Goal: Find specific page/section: Find specific page/section

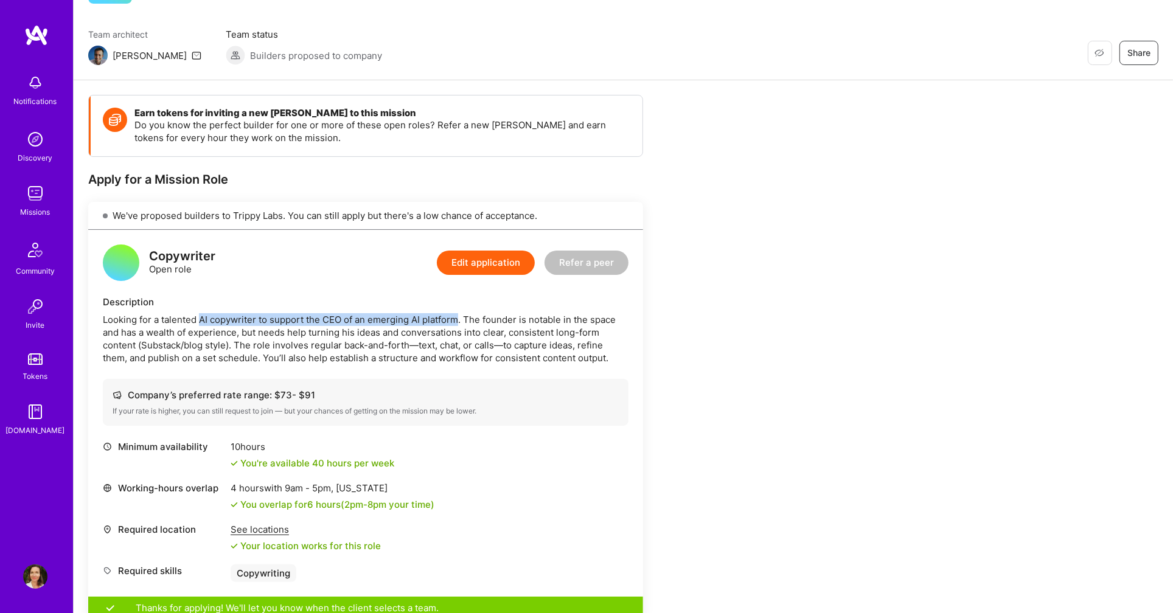
scroll to position [82, 0]
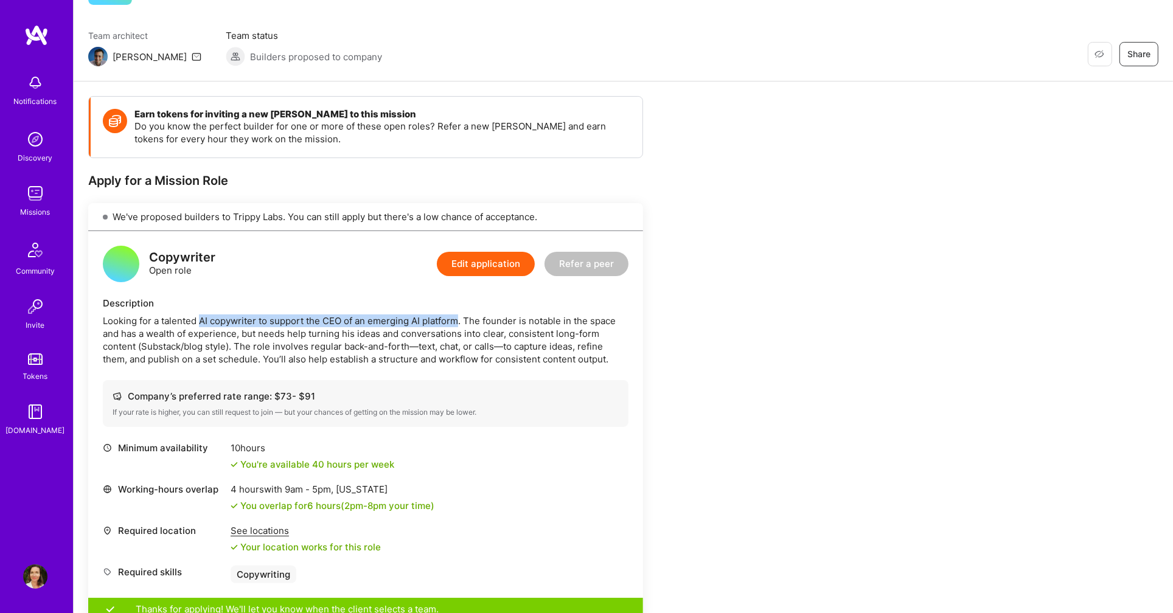
click at [36, 579] on img at bounding box center [35, 577] width 24 height 24
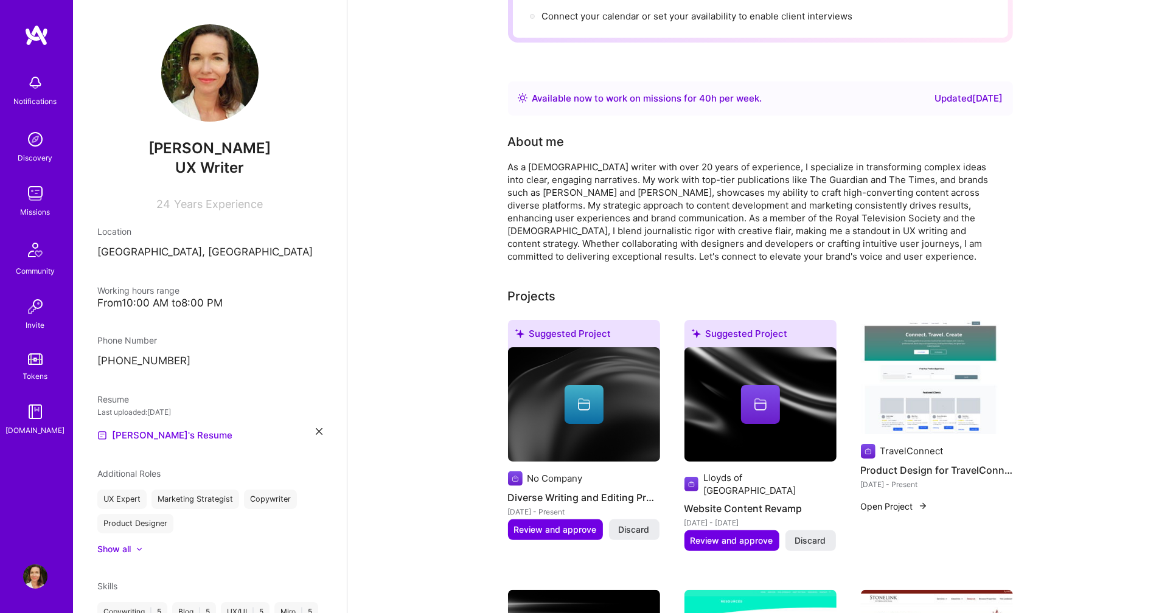
scroll to position [157, 0]
click at [35, 197] on img at bounding box center [35, 193] width 24 height 24
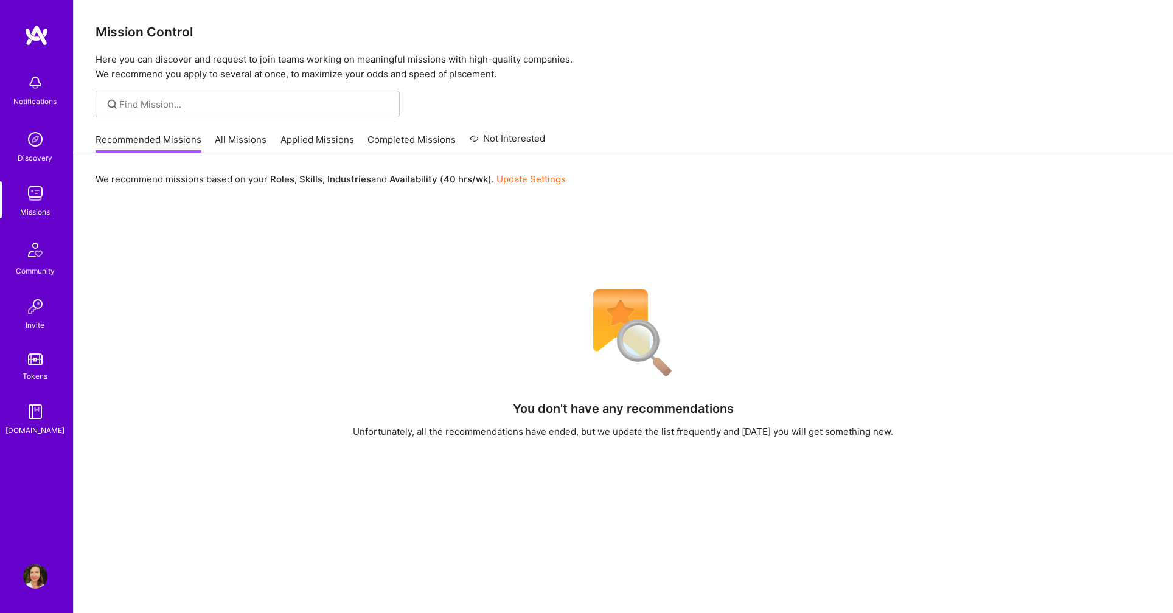
click at [250, 138] on link "All Missions" at bounding box center [241, 143] width 52 height 20
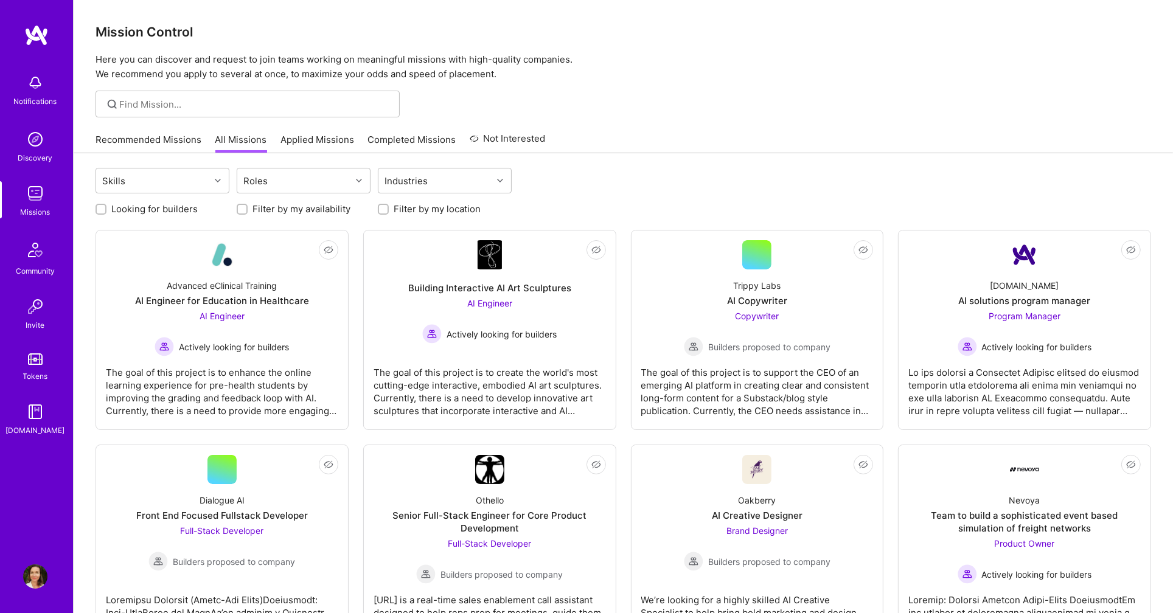
click at [301, 138] on link "Applied Missions" at bounding box center [318, 143] width 74 height 20
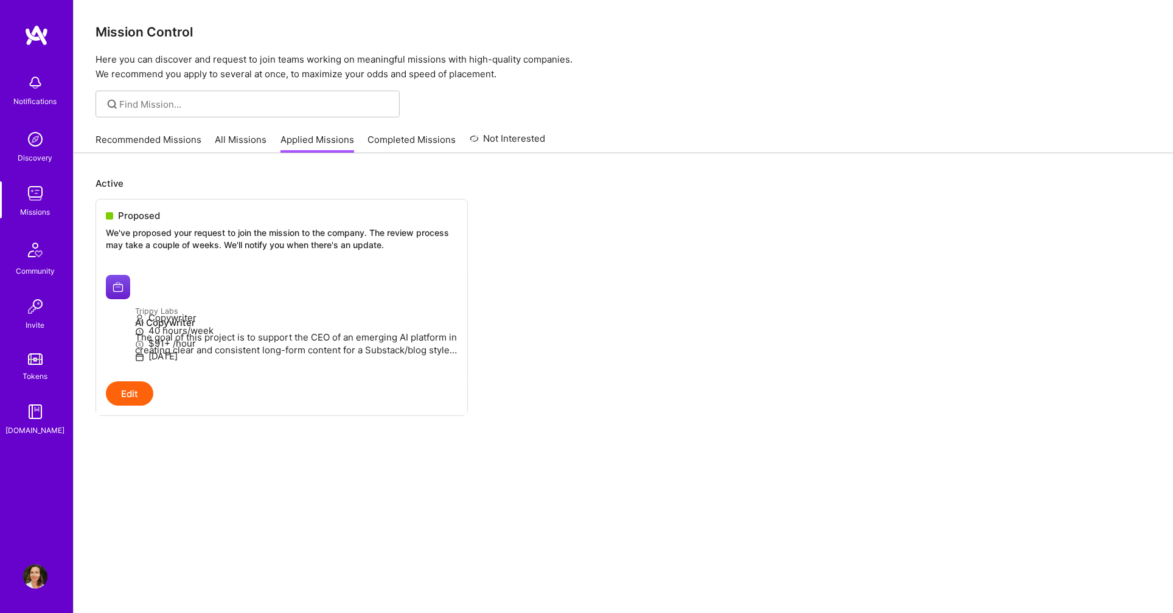
click at [36, 577] on img at bounding box center [35, 577] width 24 height 24
